Goal: Information Seeking & Learning: Learn about a topic

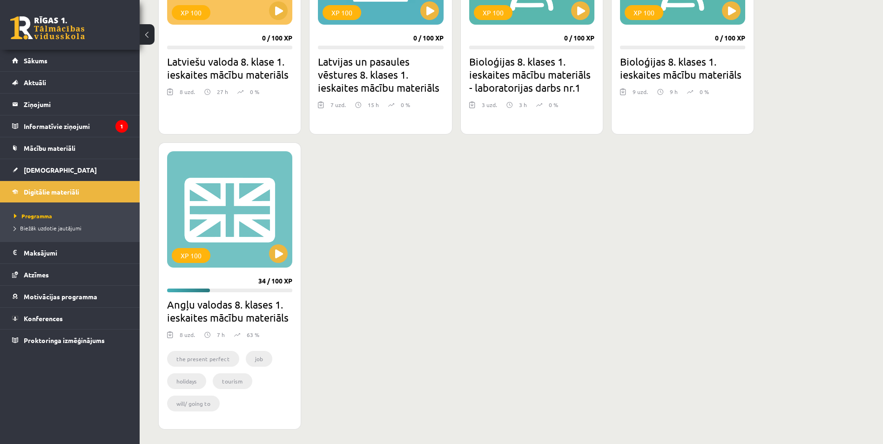
scroll to position [223, 0]
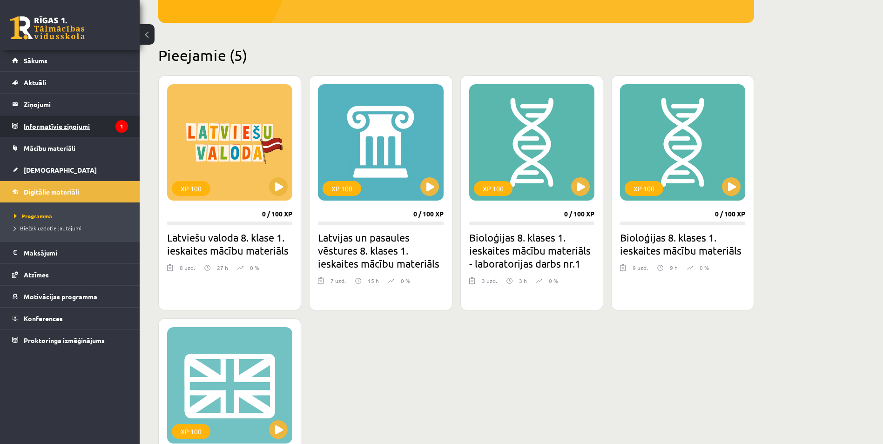
click at [104, 121] on legend "Informatīvie ziņojumi 1" at bounding box center [76, 125] width 104 height 21
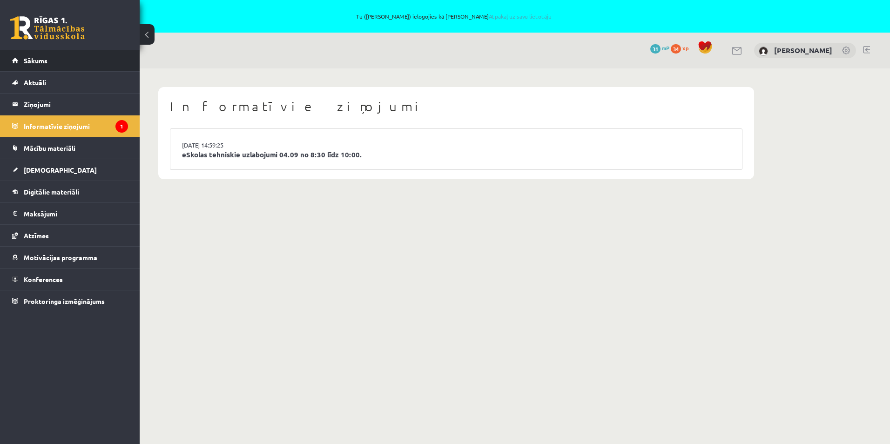
click at [68, 61] on link "Sākums" at bounding box center [70, 60] width 116 height 21
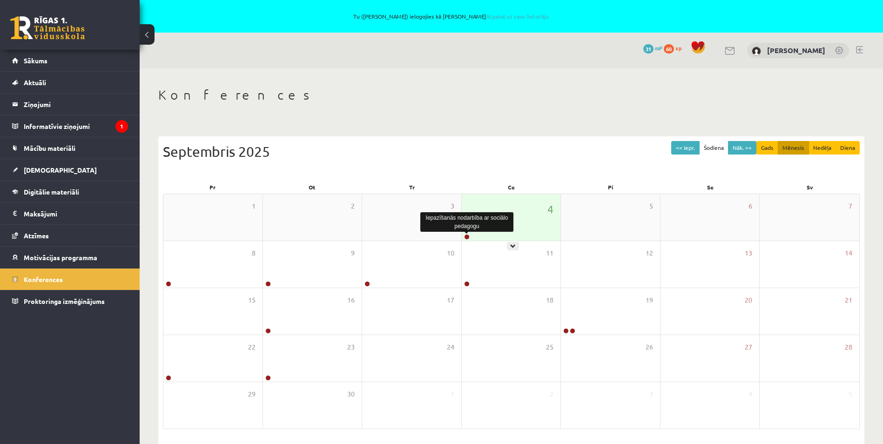
click at [466, 237] on link at bounding box center [467, 237] width 6 height 6
click at [498, 232] on div "Iepazīšanās nodarbība ar sociālo pedagogu" at bounding box center [466, 222] width 93 height 24
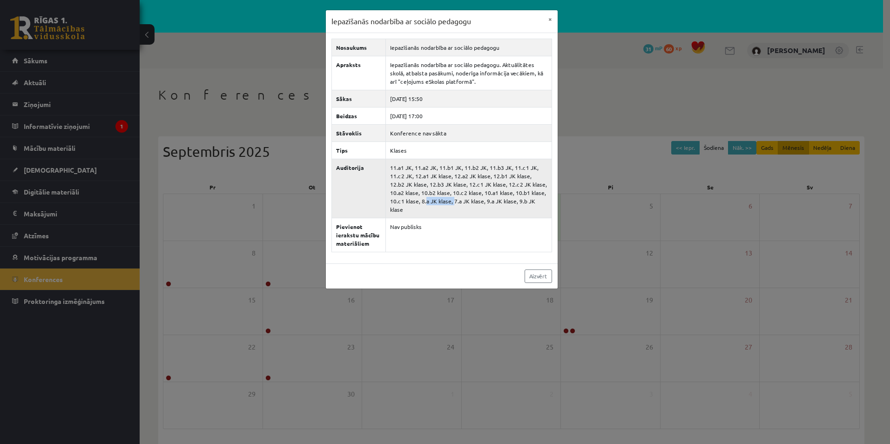
drag, startPoint x: 405, startPoint y: 200, endPoint x: 433, endPoint y: 201, distance: 28.9
click at [433, 201] on td "11.a1 JK, 11.a2 JK, 11.b1 JK, 11.b2 JK, 11.b3 JK, 11.c1 JK, 11.c2 JK, 12.a1 JK …" at bounding box center [468, 188] width 166 height 59
click at [539, 270] on link "Aizvērt" at bounding box center [538, 277] width 27 height 14
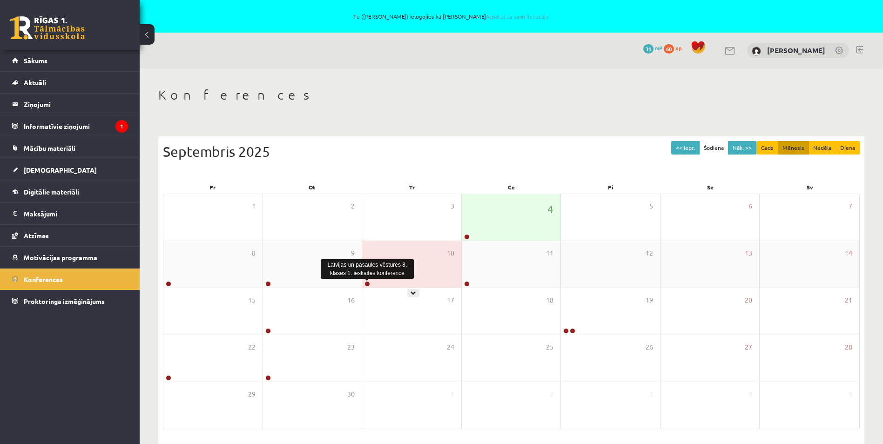
click at [368, 282] on link at bounding box center [368, 284] width 6 height 6
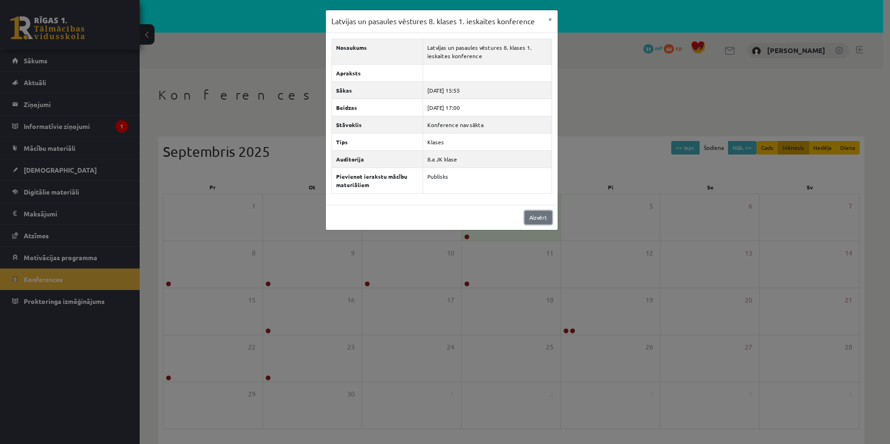
click at [537, 216] on link "Aizvērt" at bounding box center [538, 218] width 27 height 14
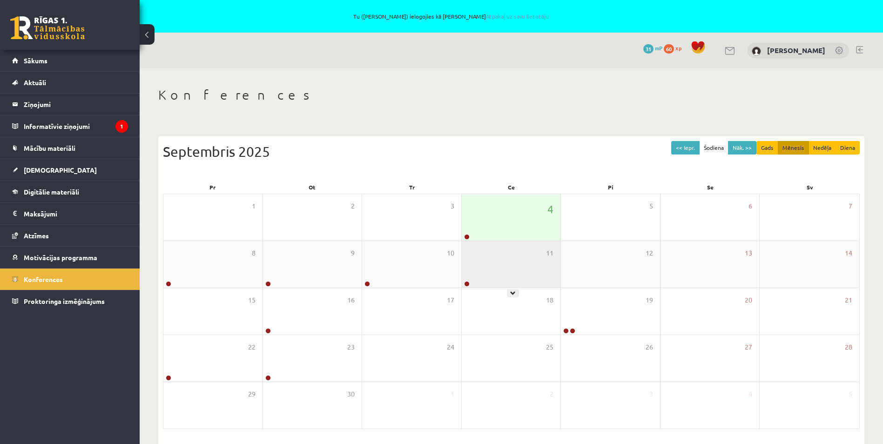
click at [499, 272] on div "11" at bounding box center [511, 264] width 99 height 47
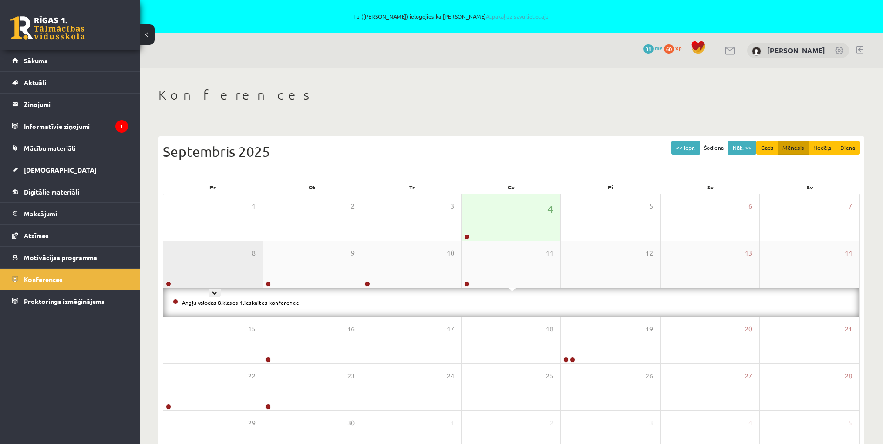
click at [221, 260] on div "8" at bounding box center [212, 264] width 99 height 47
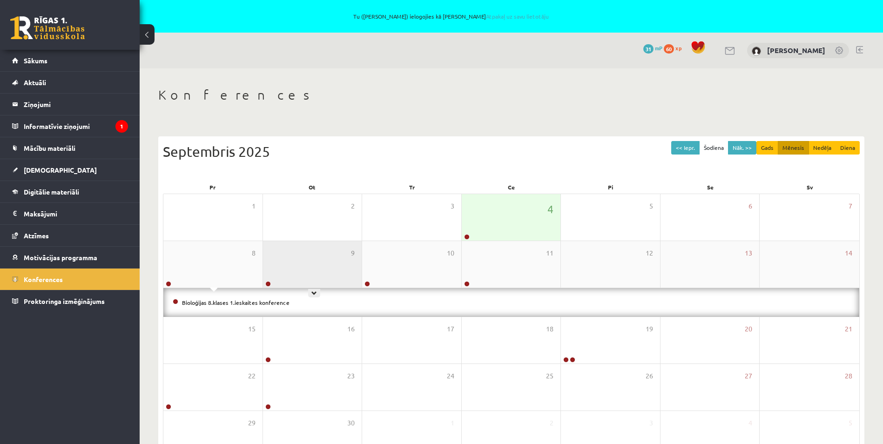
click at [305, 257] on div "9" at bounding box center [312, 264] width 99 height 47
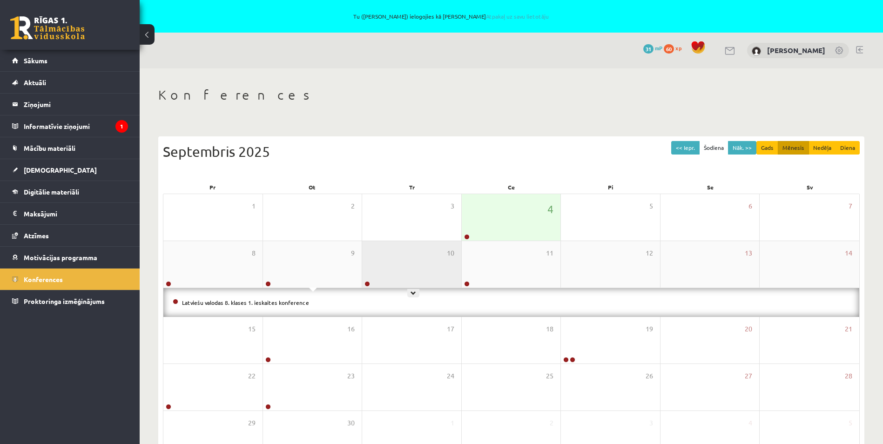
click at [403, 255] on div "10" at bounding box center [411, 264] width 99 height 47
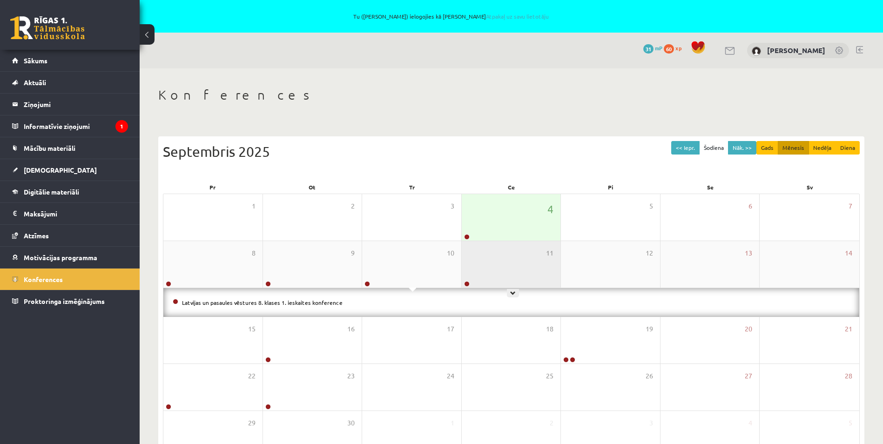
click at [481, 257] on div "11" at bounding box center [511, 264] width 99 height 47
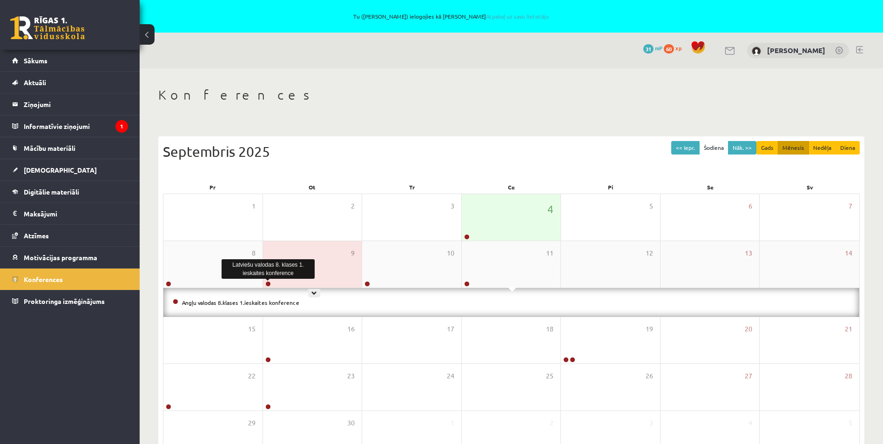
click at [268, 284] on link at bounding box center [268, 284] width 6 height 6
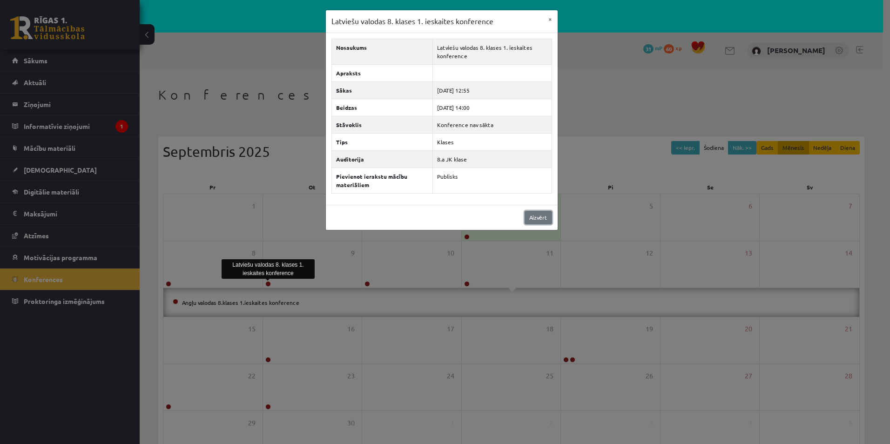
click at [528, 214] on link "Aizvērt" at bounding box center [538, 218] width 27 height 14
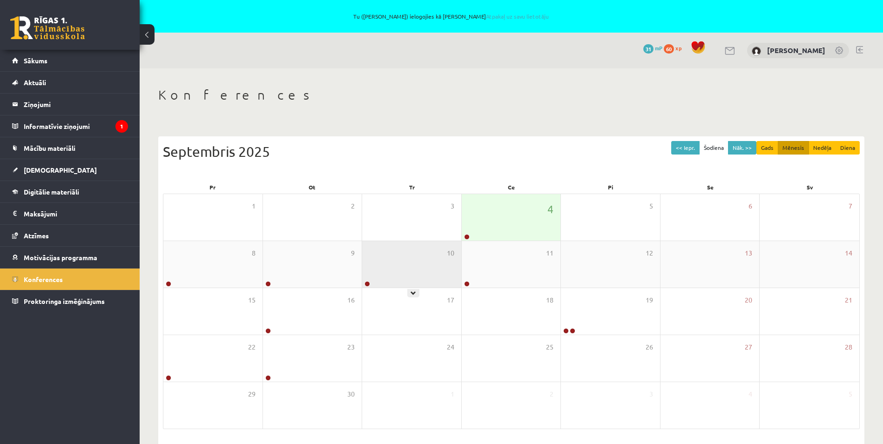
click at [406, 274] on div "10" at bounding box center [411, 264] width 99 height 47
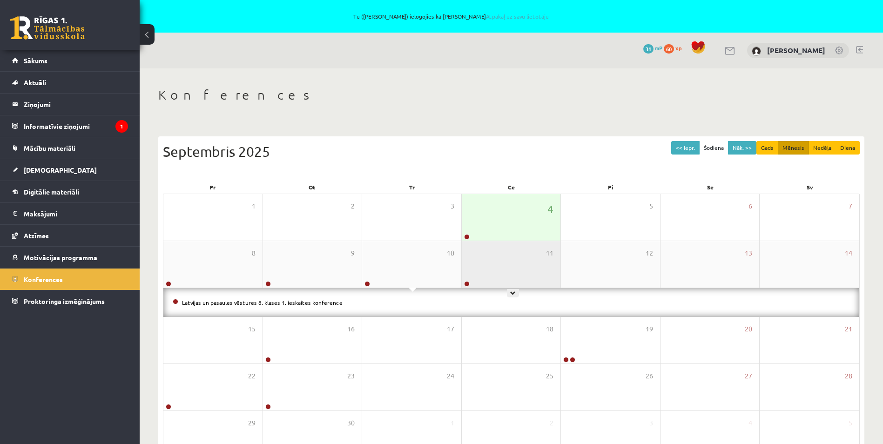
click at [480, 267] on div "11" at bounding box center [511, 264] width 99 height 47
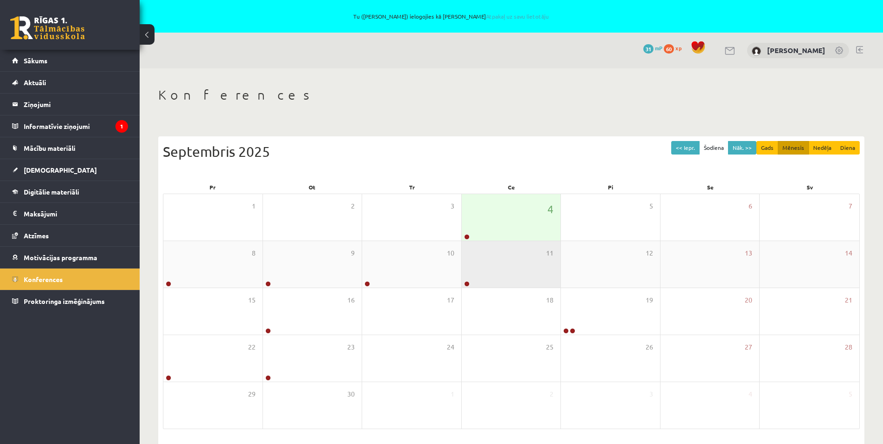
click at [480, 267] on div "11" at bounding box center [511, 264] width 99 height 47
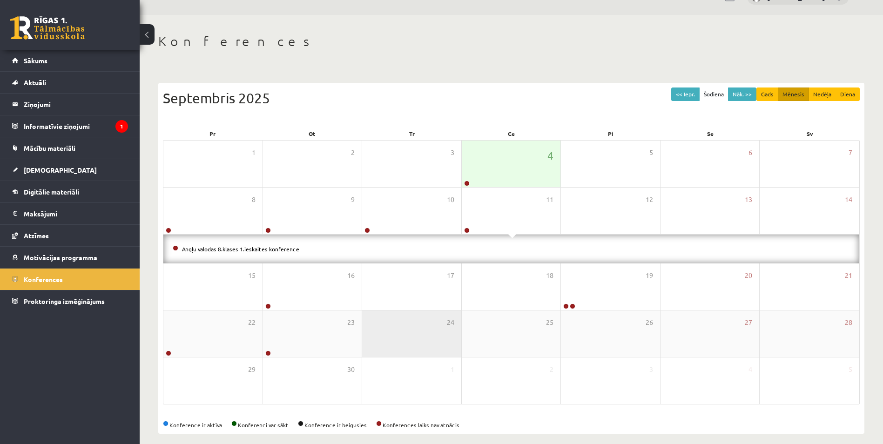
scroll to position [62, 0]
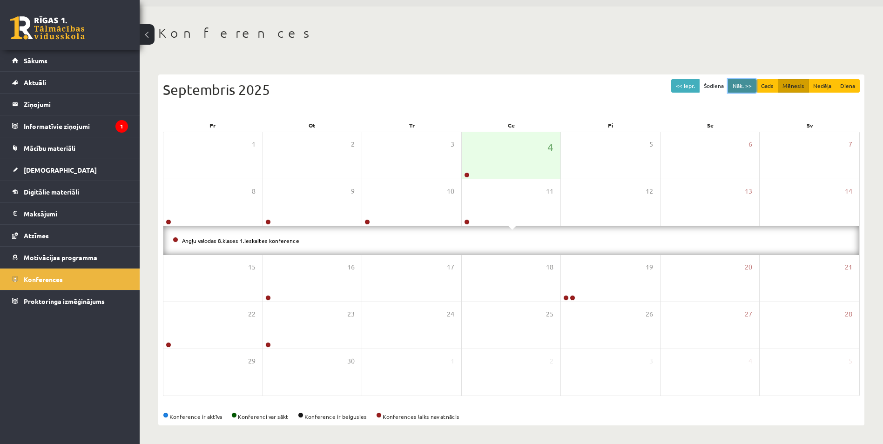
click at [749, 85] on button "Nāk. >>" at bounding box center [742, 86] width 28 height 14
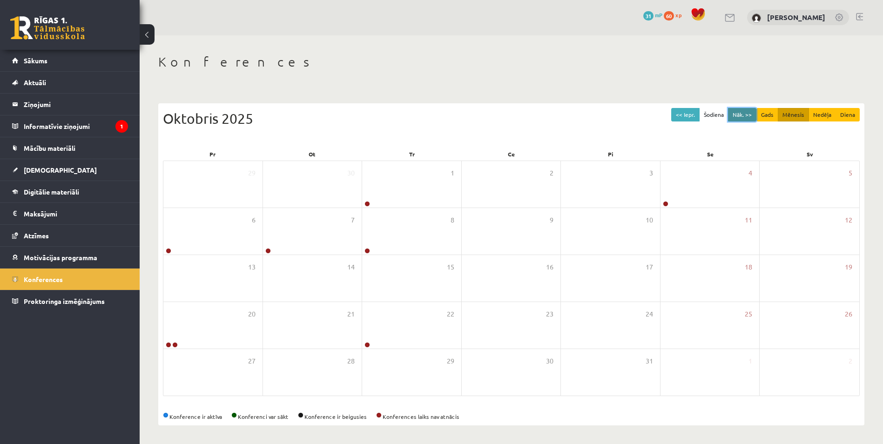
scroll to position [34, 0]
click at [745, 114] on button "Nāk. >>" at bounding box center [742, 115] width 28 height 14
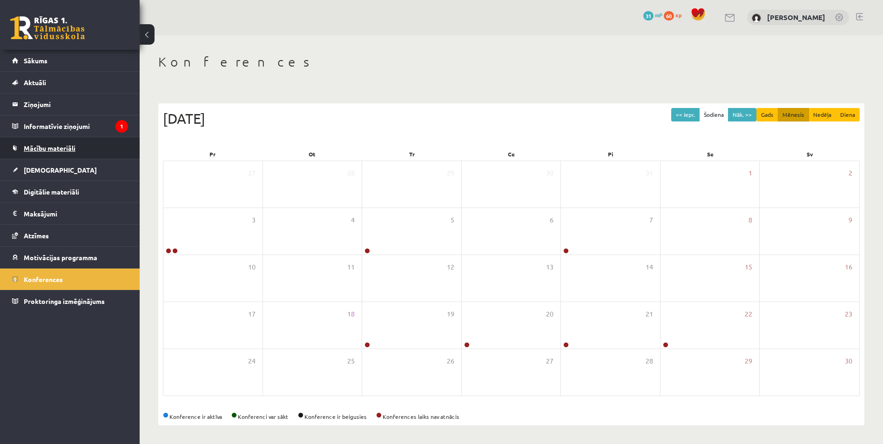
click at [48, 150] on span "Mācību materiāli" at bounding box center [50, 148] width 52 height 8
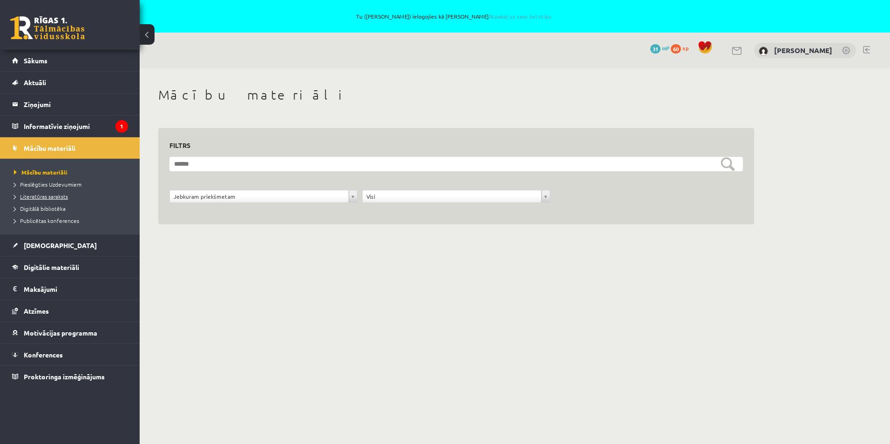
click at [53, 198] on span "Literatūras saraksts" at bounding box center [41, 196] width 54 height 7
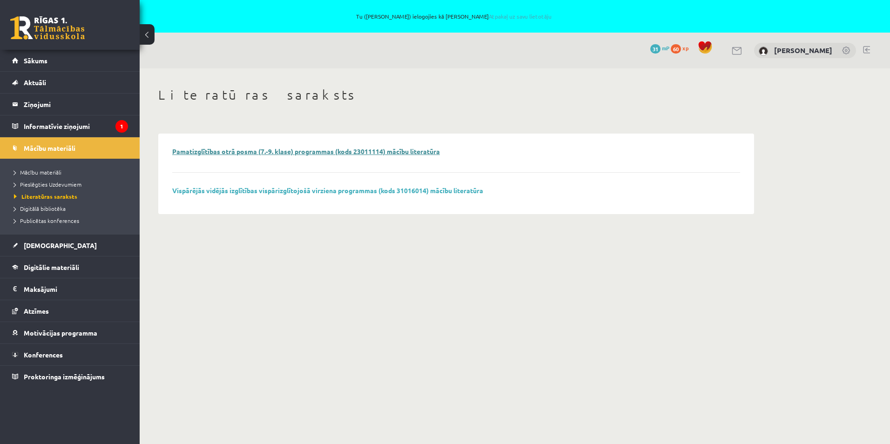
click at [253, 155] on link "Pamatizglītības otrā posma (7.-9. klase) programmas (kods 23011114) mācību lite…" at bounding box center [306, 151] width 268 height 8
click at [42, 83] on span "Aktuāli" at bounding box center [35, 82] width 22 height 8
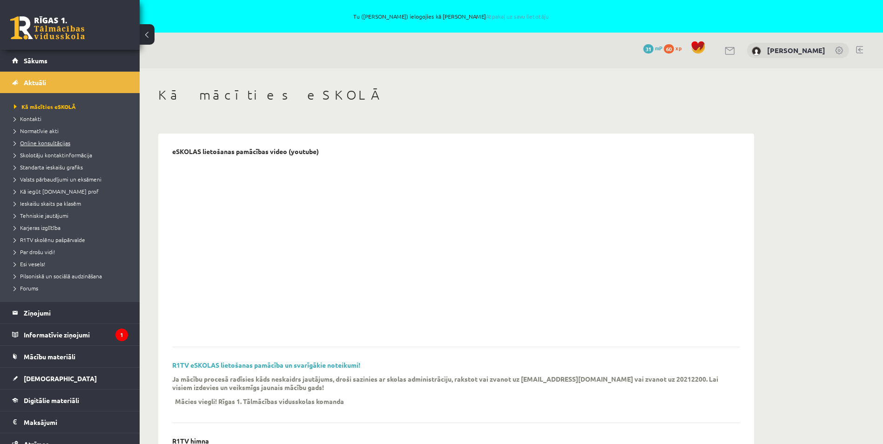
click at [39, 143] on span "Online konsultācijas" at bounding box center [42, 142] width 56 height 7
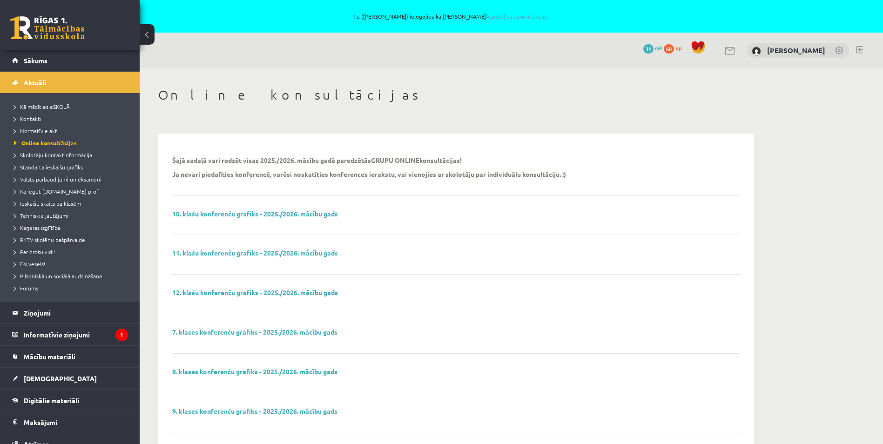
click at [39, 154] on span "Skolotāju kontaktinformācija" at bounding box center [53, 154] width 78 height 7
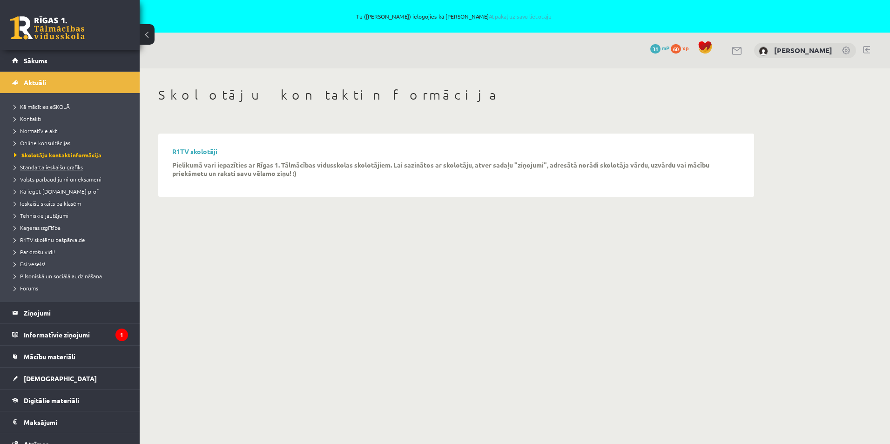
click at [37, 168] on span "Standarta ieskaišu grafiks" at bounding box center [48, 166] width 69 height 7
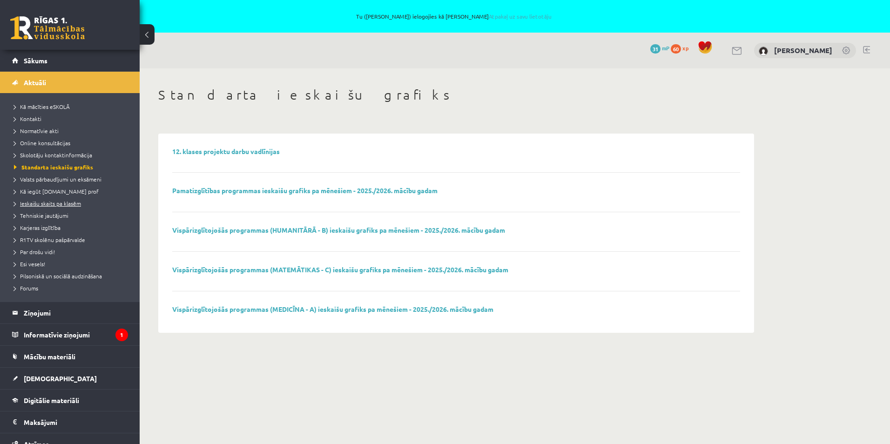
click at [65, 205] on span "Ieskaišu skaits pa klasēm" at bounding box center [47, 203] width 67 height 7
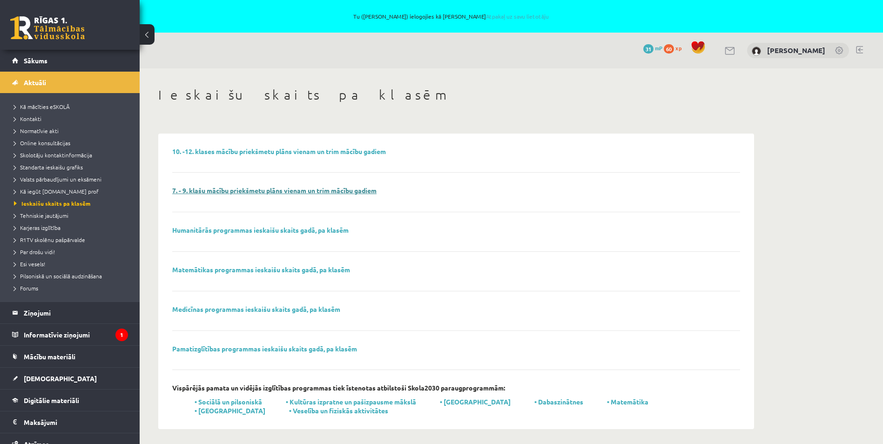
click at [227, 192] on link "7. - 9. klašu mācību priekšmetu plāns vienam un trim mācību gadiem" at bounding box center [274, 190] width 204 height 8
click at [39, 378] on span "[DEMOGRAPHIC_DATA]" at bounding box center [60, 378] width 73 height 8
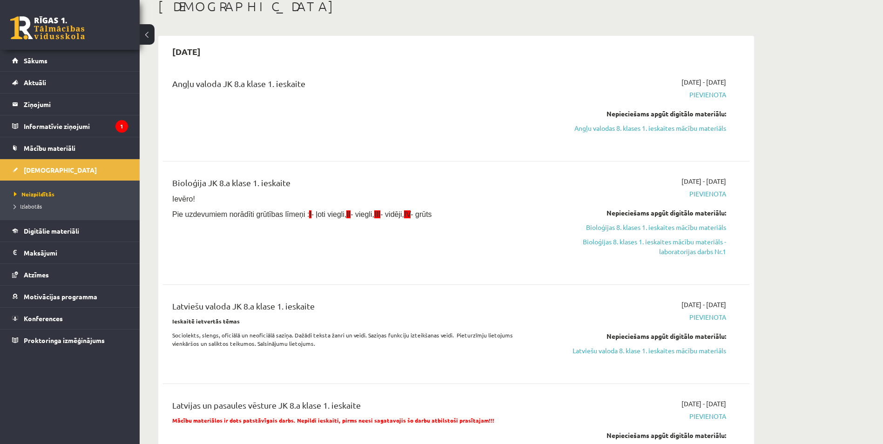
scroll to position [93, 0]
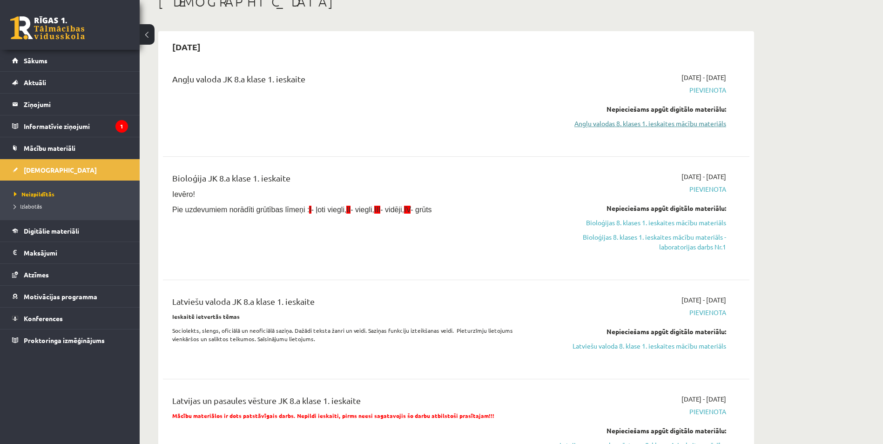
click at [668, 123] on link "Angļu valodas 8. klases 1. ieskaites mācību materiāls" at bounding box center [639, 124] width 176 height 10
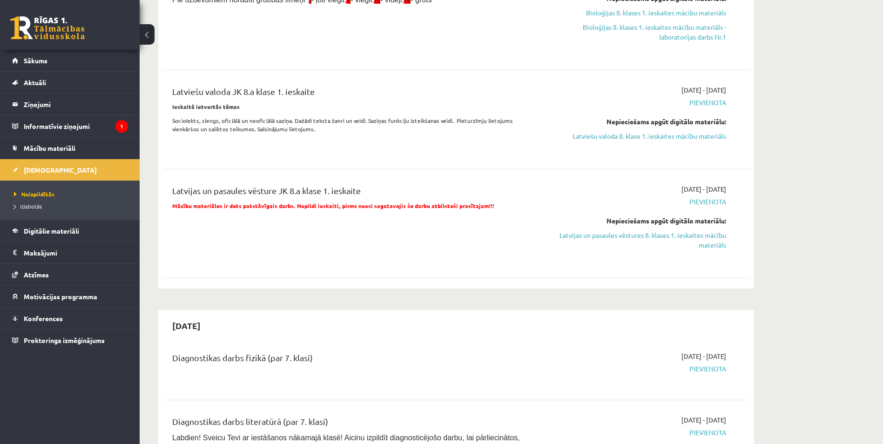
scroll to position [326, 0]
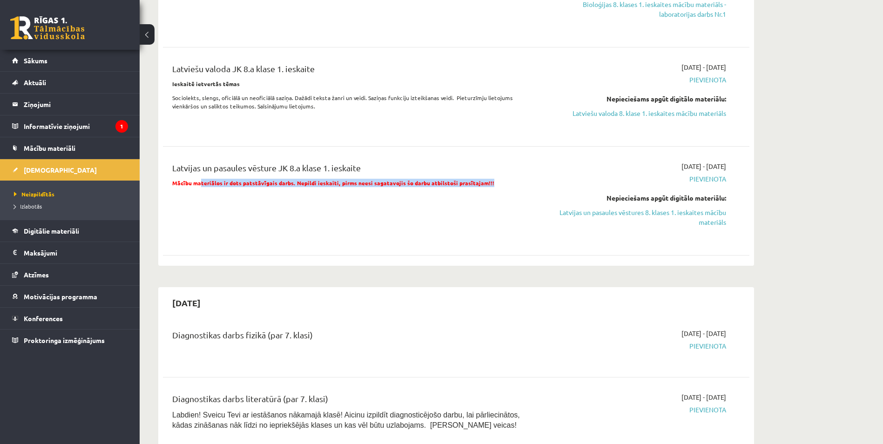
drag, startPoint x: 202, startPoint y: 184, endPoint x: 498, endPoint y: 188, distance: 296.1
click at [498, 188] on div "Latvijas un pasaules vēsture JK 8.a klase 1. ieskaite Mācību materiālos ir dots…" at bounding box center [354, 201] width 379 height 79
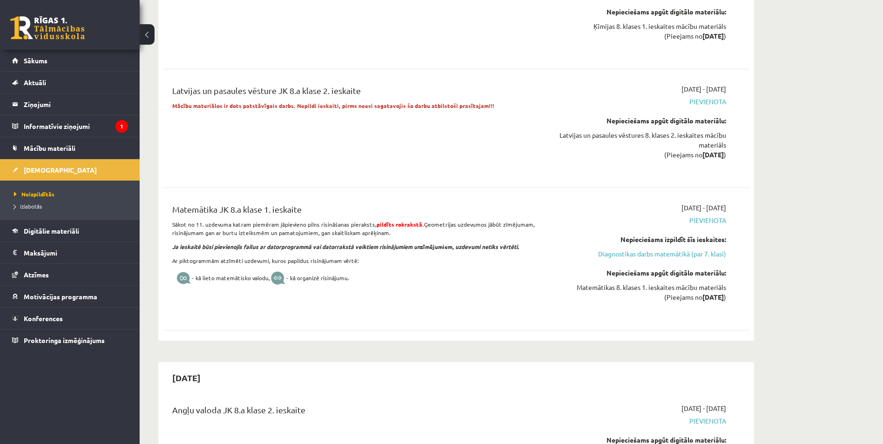
scroll to position [2840, 0]
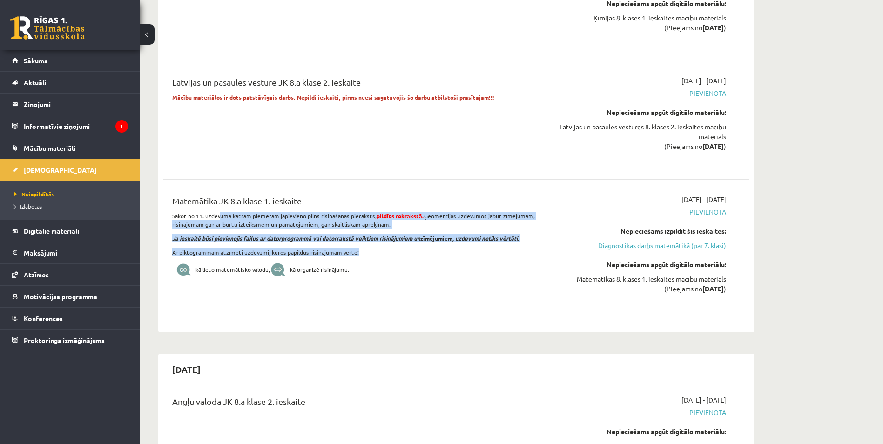
drag, startPoint x: 219, startPoint y: 217, endPoint x: 446, endPoint y: 252, distance: 228.9
click at [446, 252] on div "Matemātika JK 8.a klase 1. ieskaite Sākot no 11. uzdevuma katram piemēram jāpie…" at bounding box center [354, 251] width 379 height 112
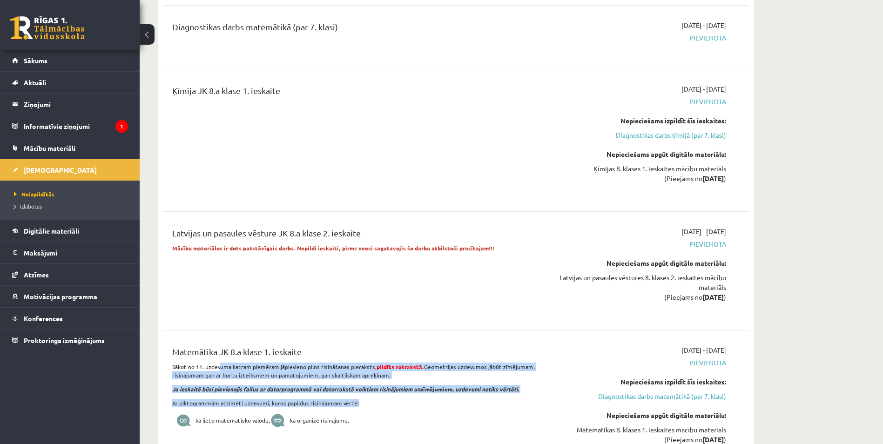
scroll to position [0, 0]
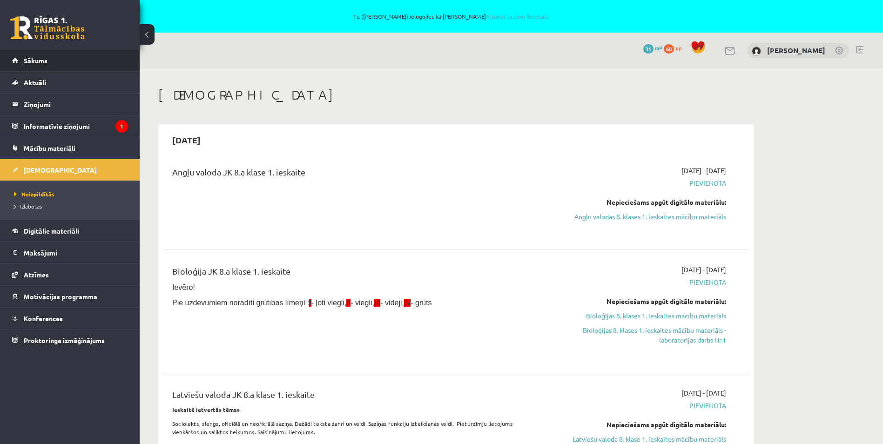
click at [30, 59] on span "Sākums" at bounding box center [36, 60] width 24 height 8
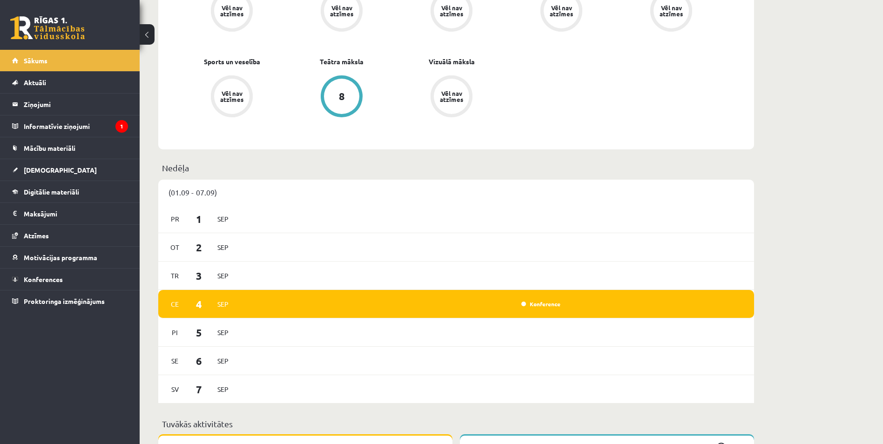
scroll to position [605, 0]
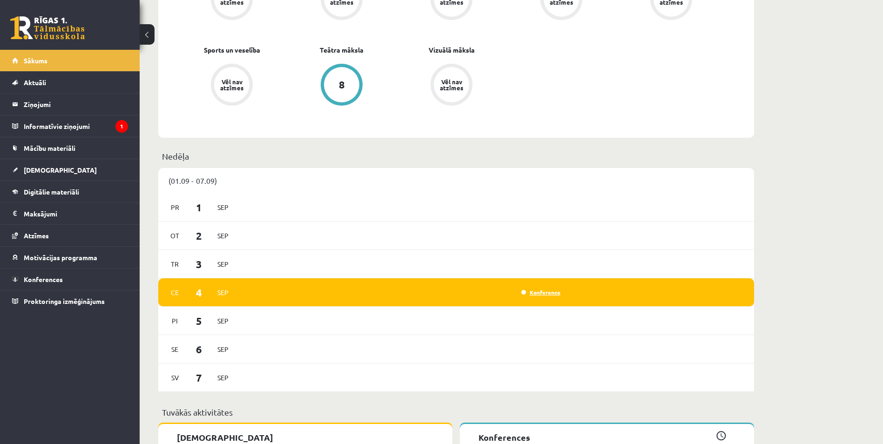
click at [539, 294] on link "Konference" at bounding box center [540, 292] width 39 height 7
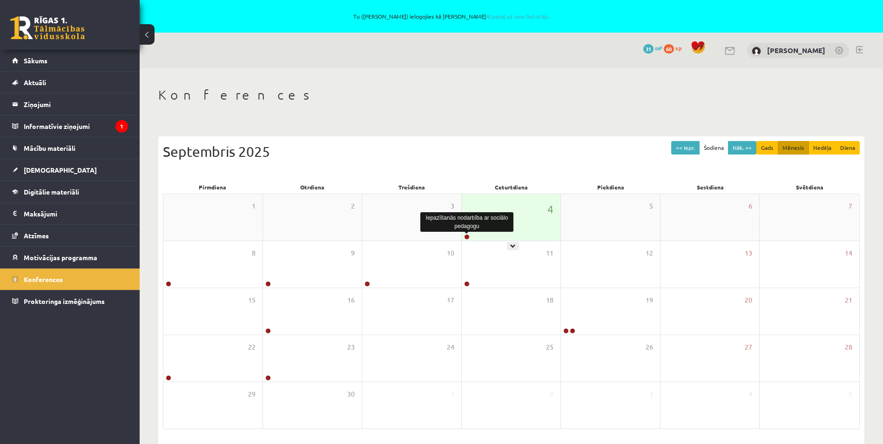
click at [467, 237] on link at bounding box center [467, 237] width 6 height 6
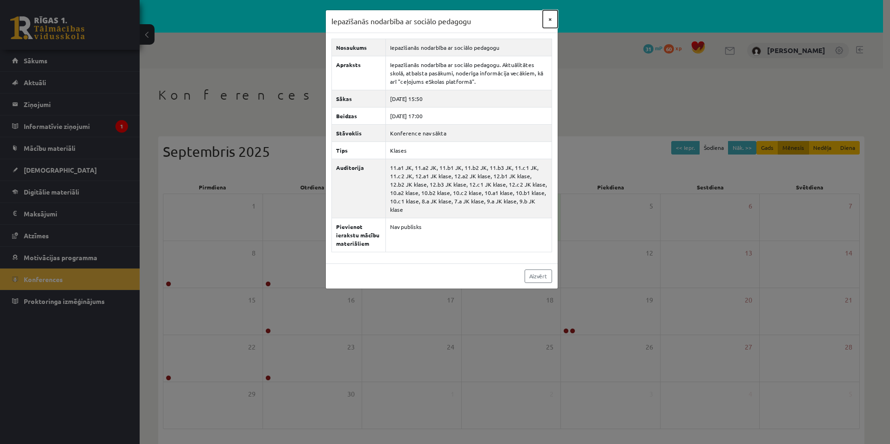
click at [548, 19] on button "×" at bounding box center [550, 19] width 15 height 18
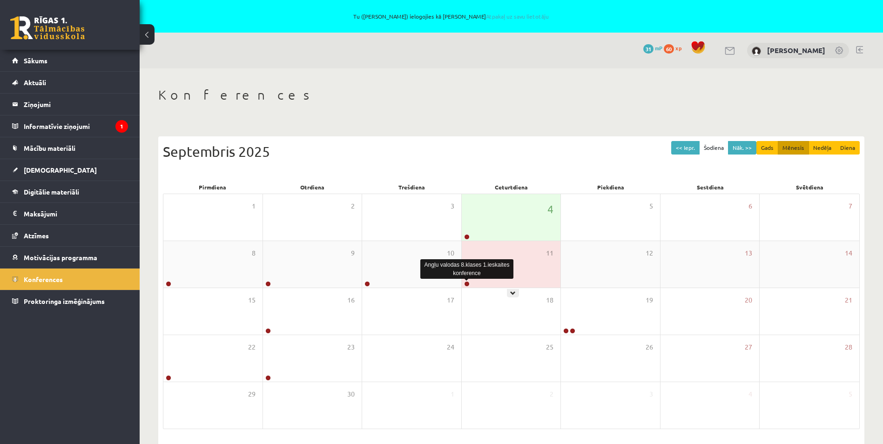
click at [468, 284] on link at bounding box center [467, 284] width 6 height 6
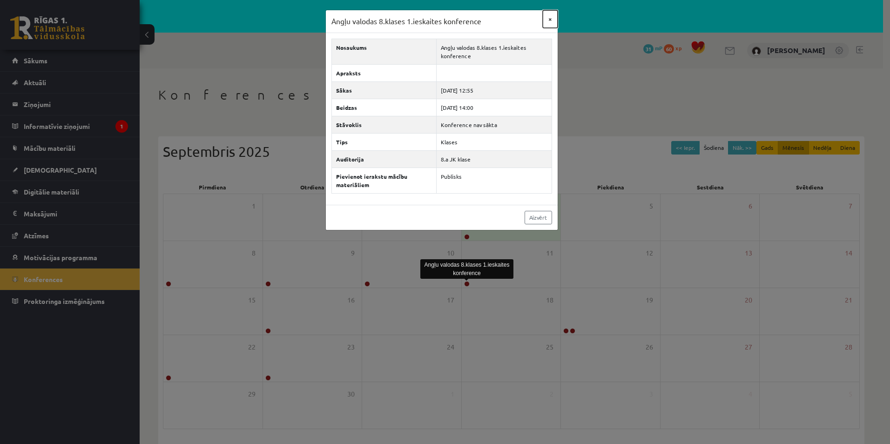
click at [551, 20] on button "×" at bounding box center [550, 19] width 15 height 18
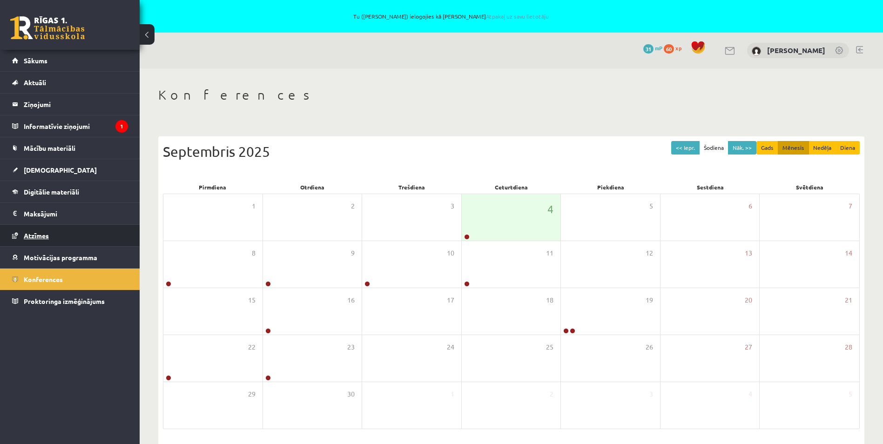
scroll to position [34, 0]
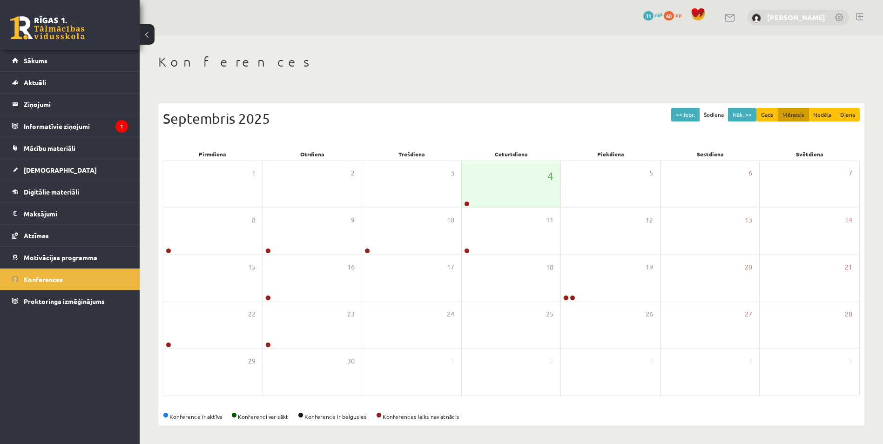
click at [824, 17] on link "[PERSON_NAME]" at bounding box center [796, 17] width 58 height 9
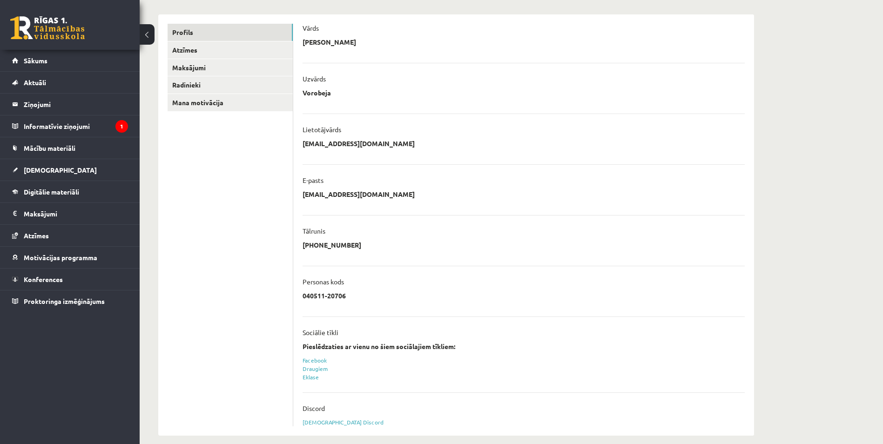
scroll to position [150, 0]
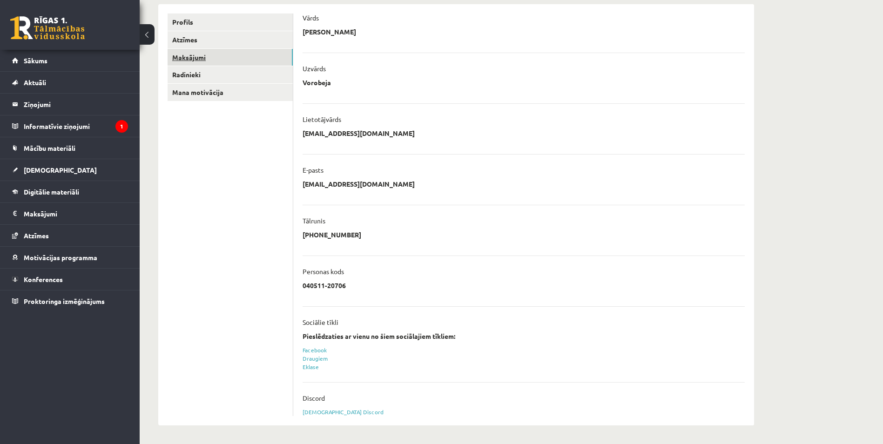
click at [189, 56] on link "Maksājumi" at bounding box center [230, 57] width 125 height 17
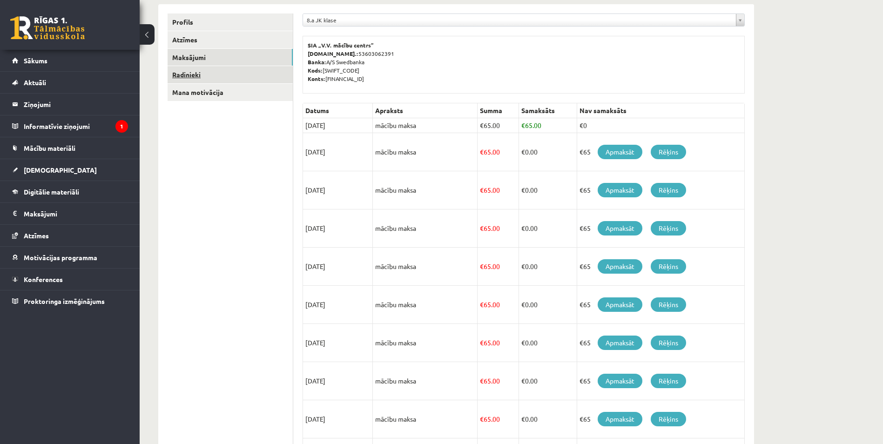
click at [189, 74] on link "Radinieki" at bounding box center [230, 74] width 125 height 17
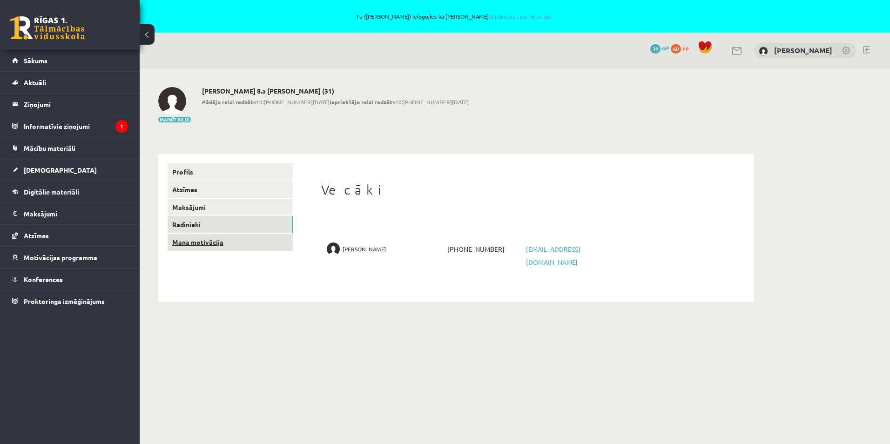
click at [189, 245] on link "Mana motivācija" at bounding box center [230, 242] width 125 height 17
